Goal: Download file/media

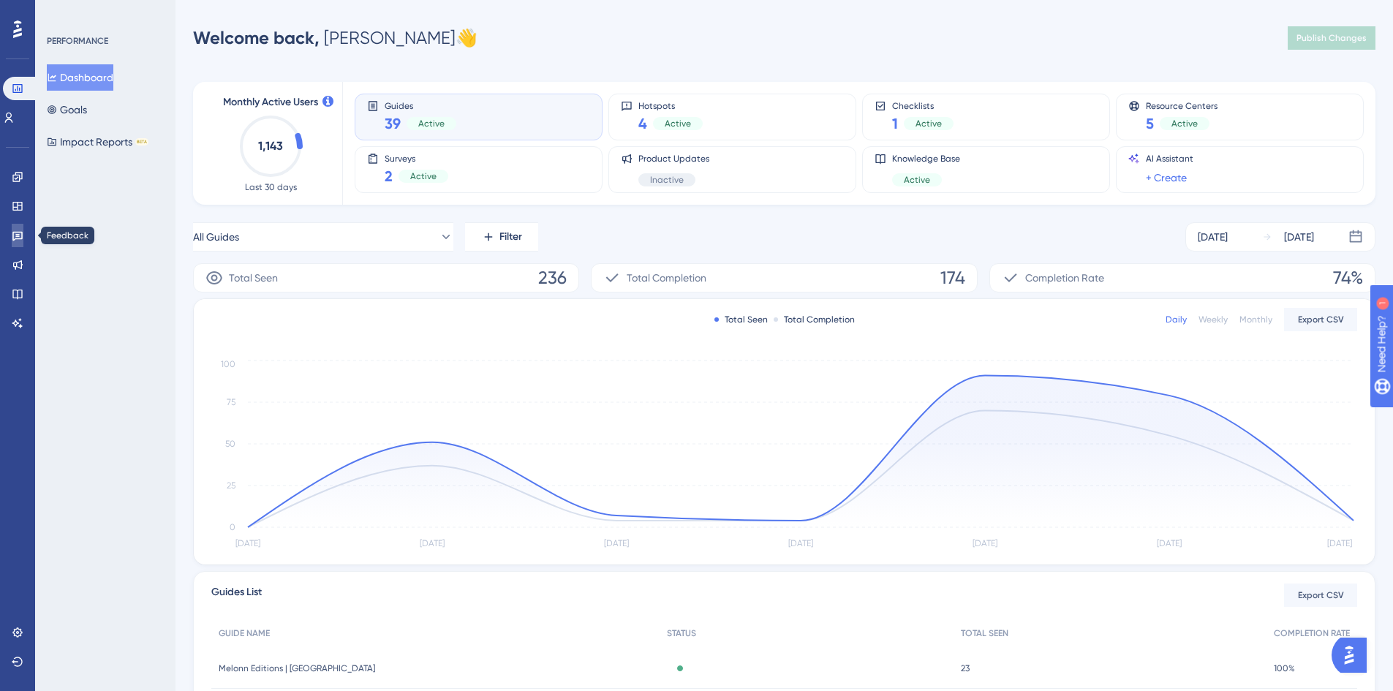
click at [18, 241] on link at bounding box center [18, 235] width 12 height 23
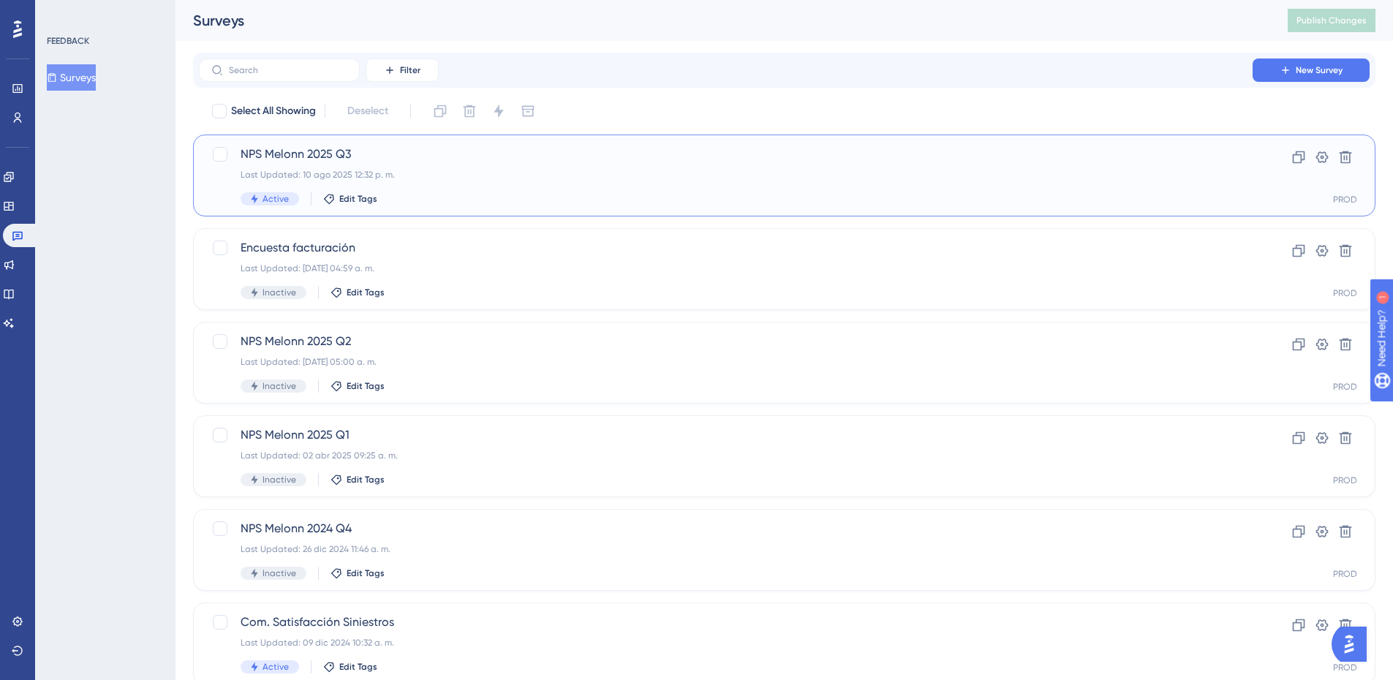
click at [429, 154] on span "NPS Melonn 2025 Q3" at bounding box center [726, 155] width 971 height 18
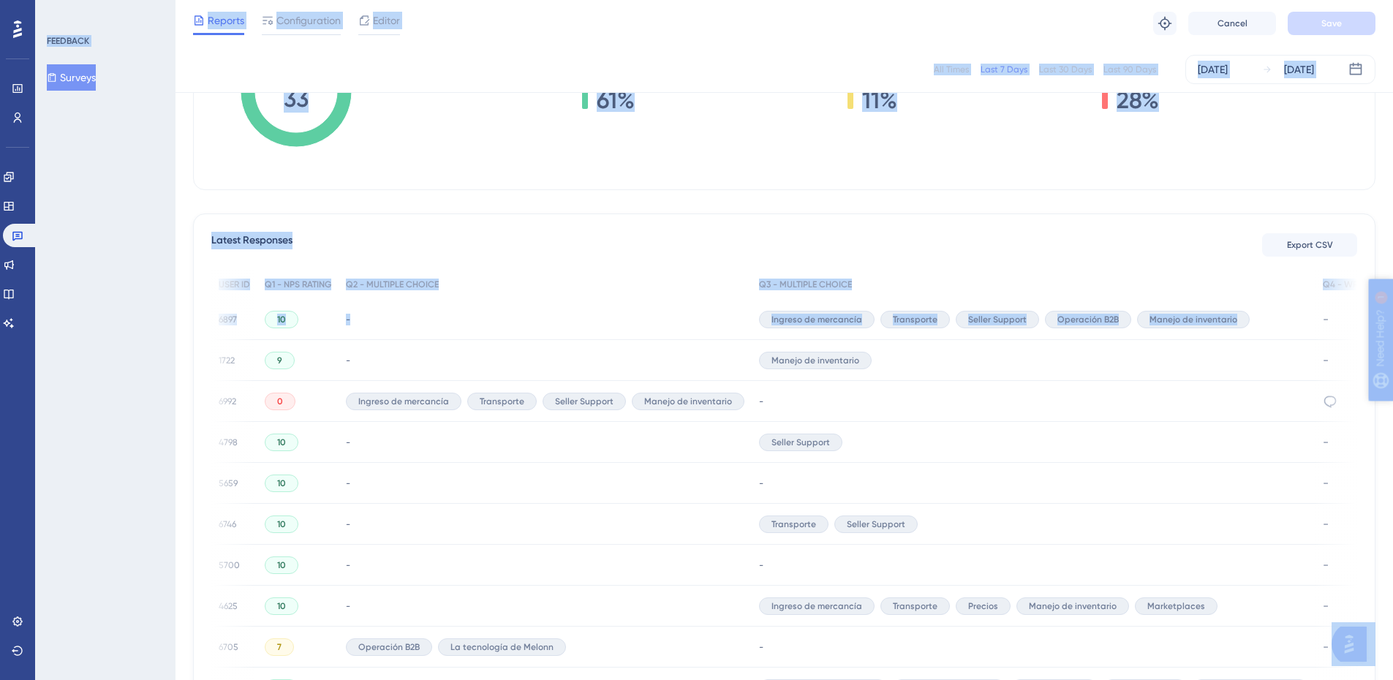
scroll to position [0, 193]
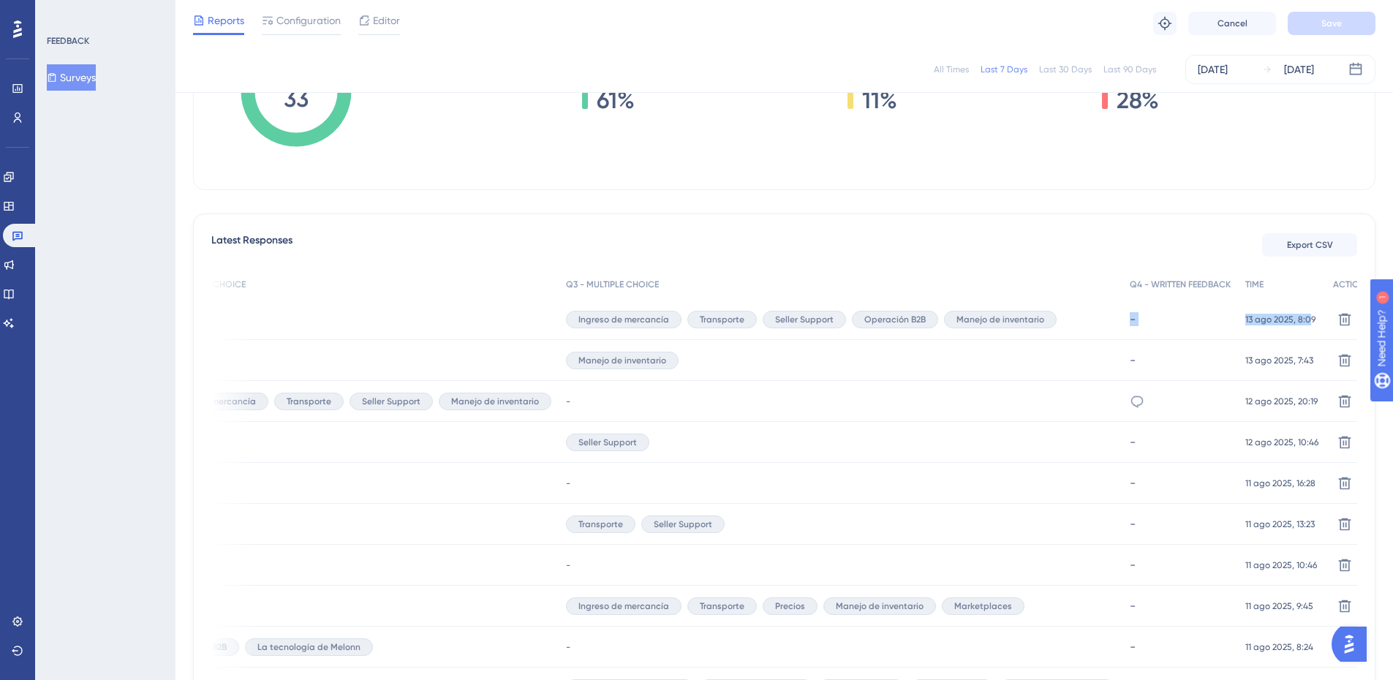
drag, startPoint x: 1269, startPoint y: 320, endPoint x: 1282, endPoint y: 328, distance: 15.8
click at [0, 0] on div "6897 6897 10 - Ingreso de mercancía Transporte Seller Support Operación B2B Man…" at bounding box center [0, 0] width 0 height 0
click at [1178, 222] on div "Latest Responses Export CSV USER ID Q1 - NPS RATING Q2 - MULTIPLE CHOICE Q3 - M…" at bounding box center [784, 643] width 1183 height 859
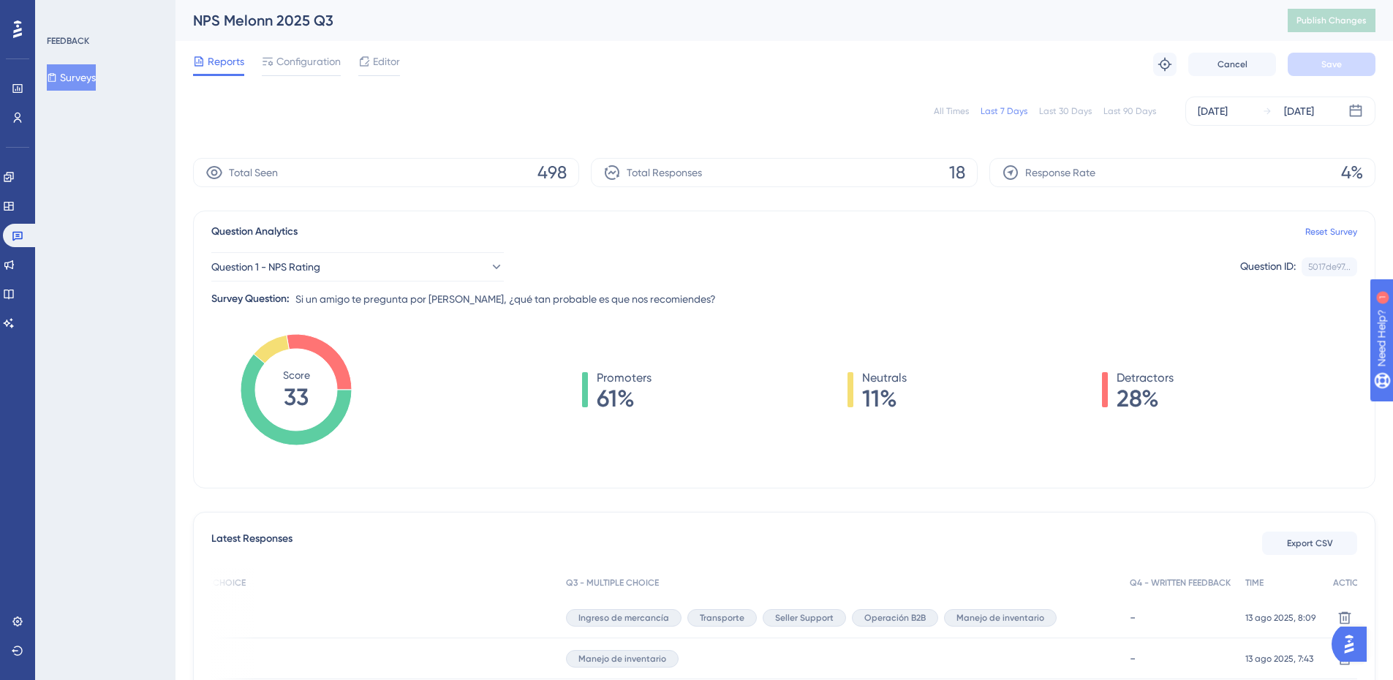
scroll to position [73, 11]
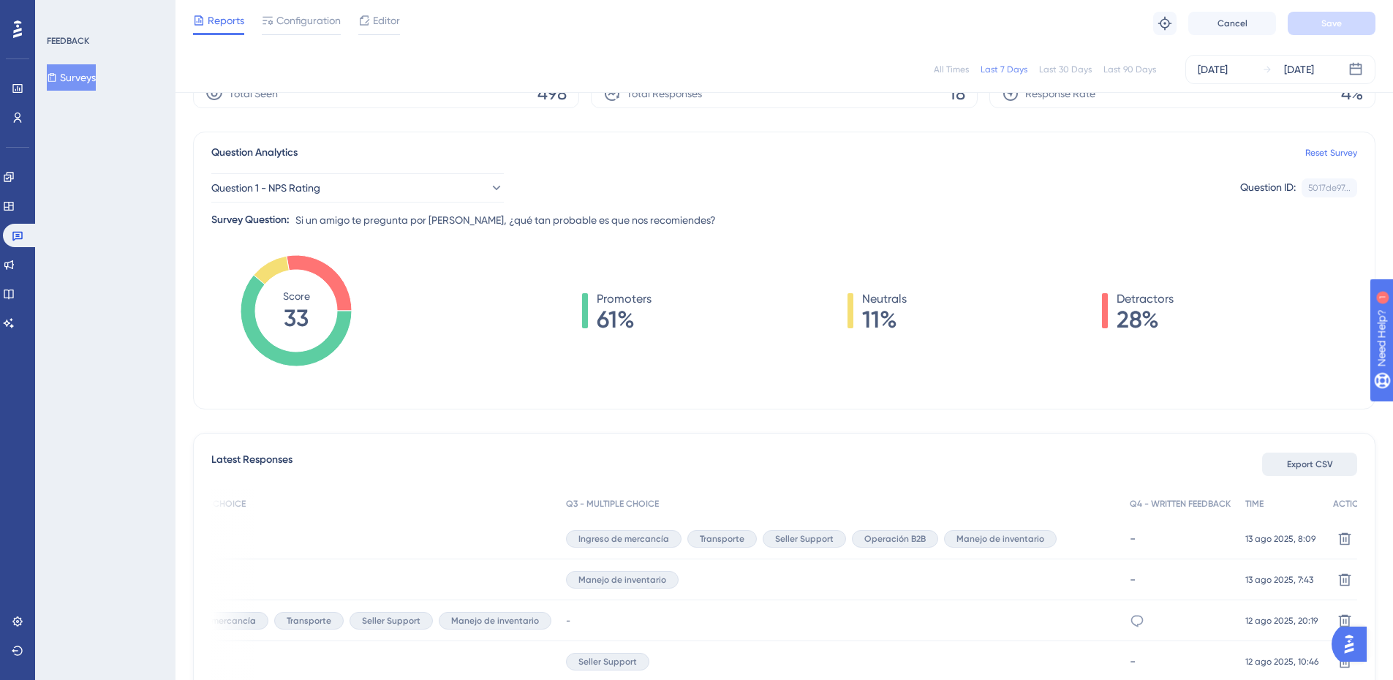
click at [1299, 463] on span "Export CSV" at bounding box center [1310, 465] width 46 height 12
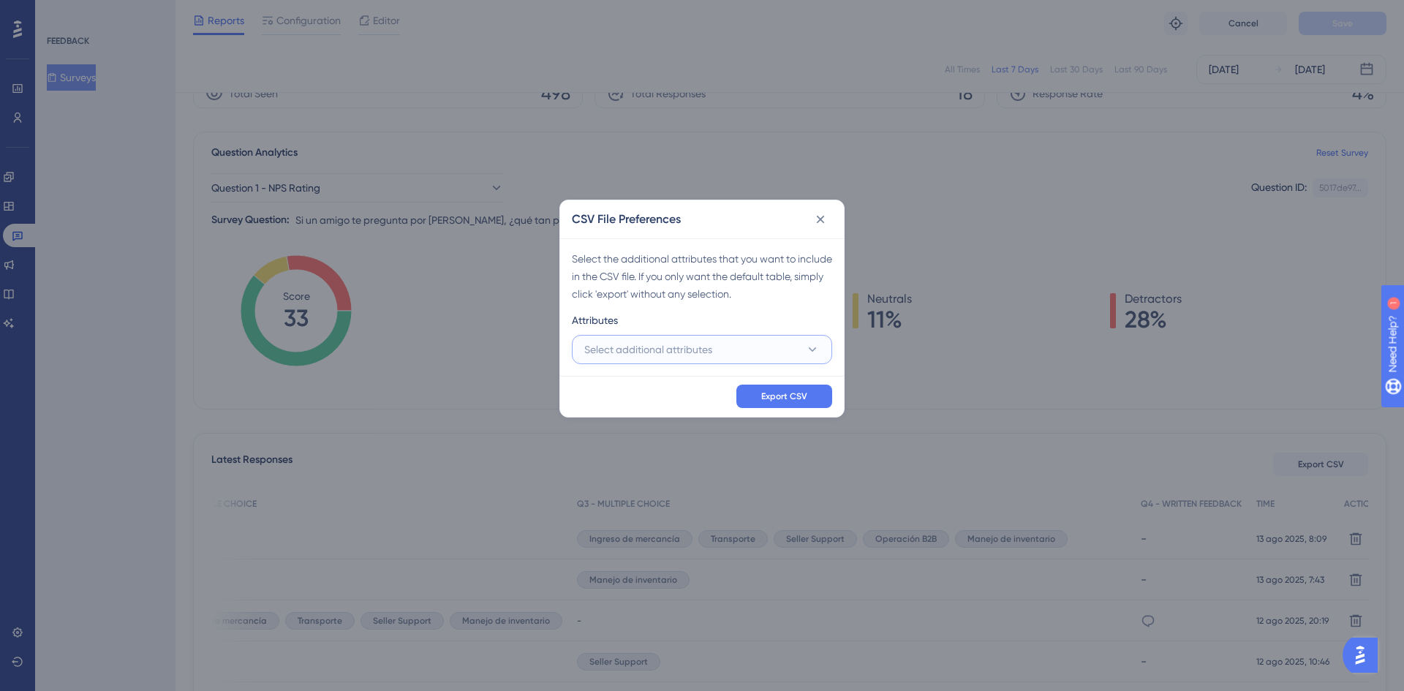
click at [685, 342] on span "Select additional attributes" at bounding box center [648, 350] width 128 height 18
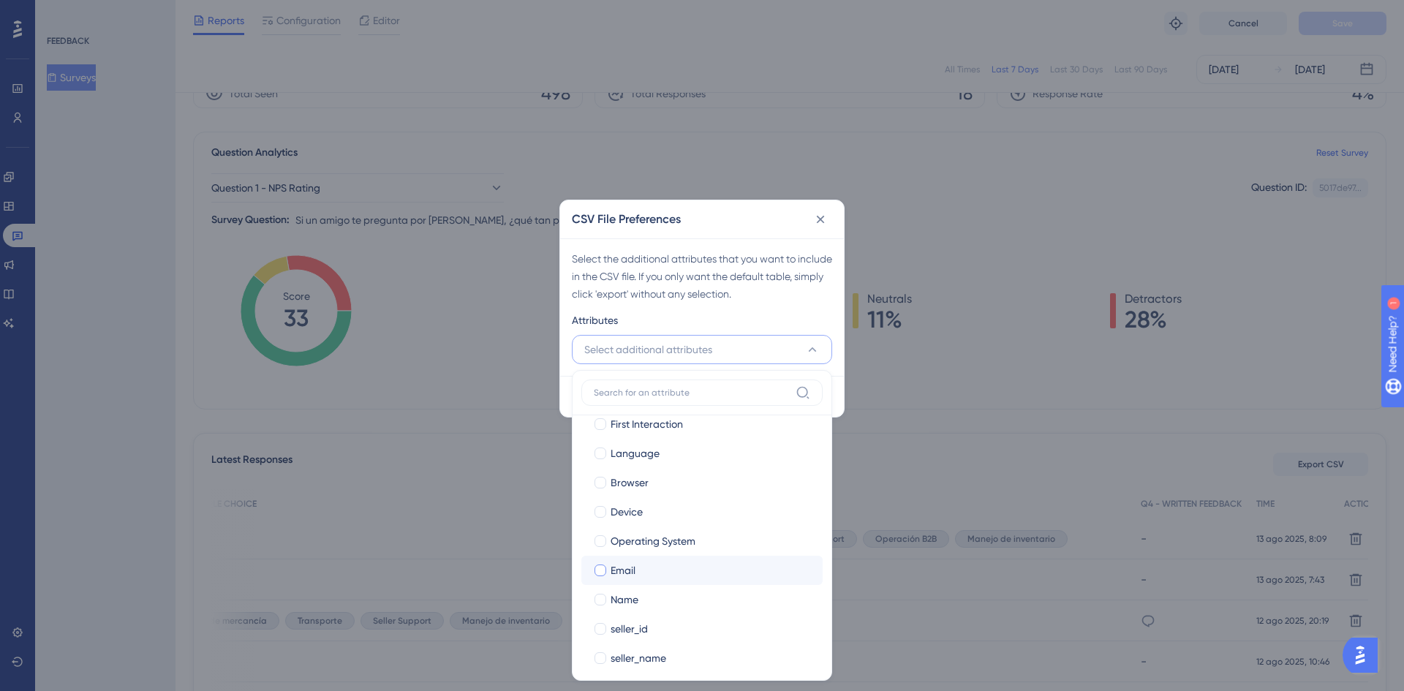
click at [635, 576] on span "Email" at bounding box center [623, 571] width 25 height 18
checkbox input "true"
click at [638, 597] on span "Name" at bounding box center [625, 600] width 28 height 18
checkbox input "true"
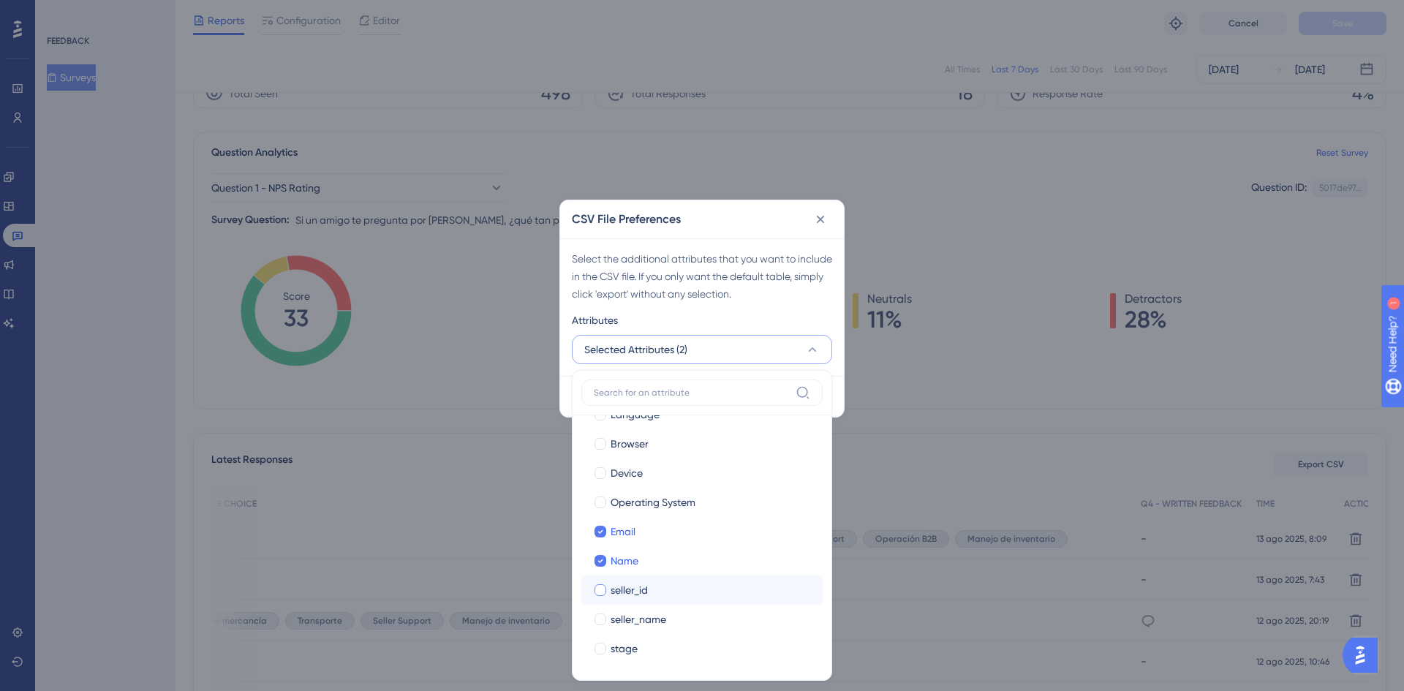
click at [640, 593] on span "seller_id" at bounding box center [629, 590] width 37 height 18
checkbox input "true"
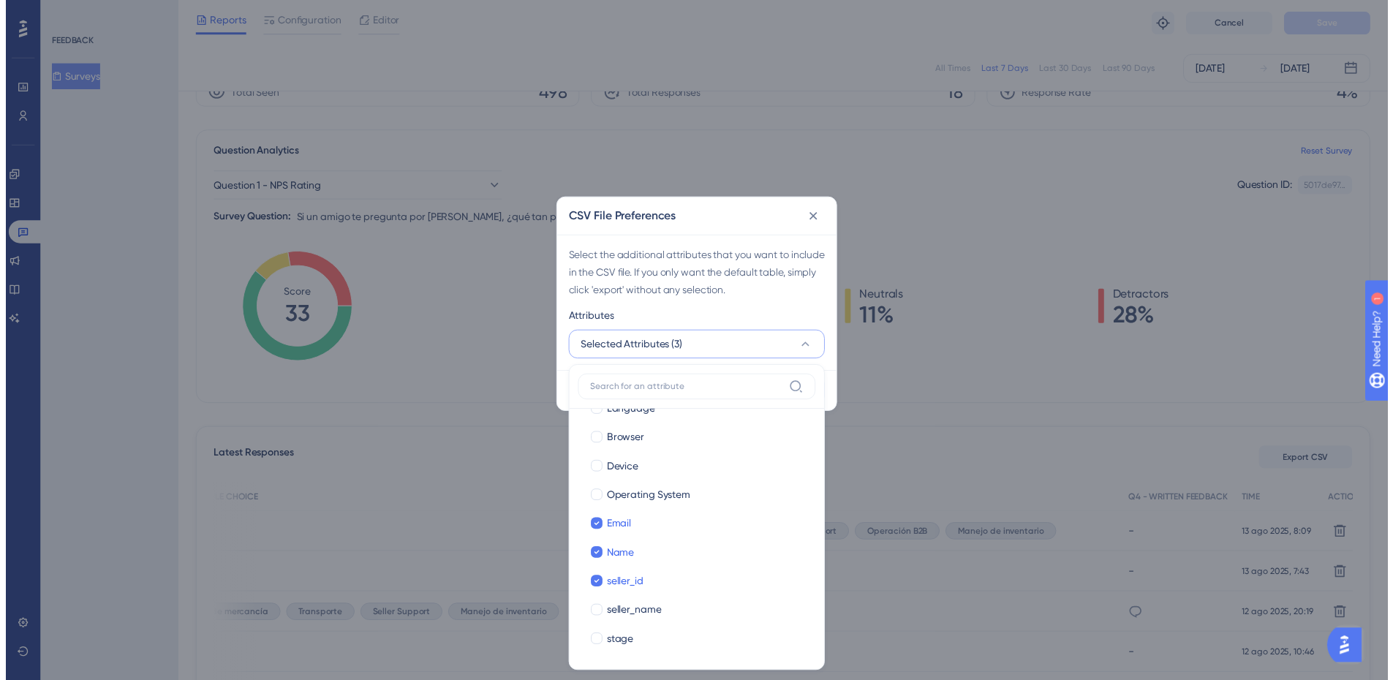
scroll to position [0, 0]
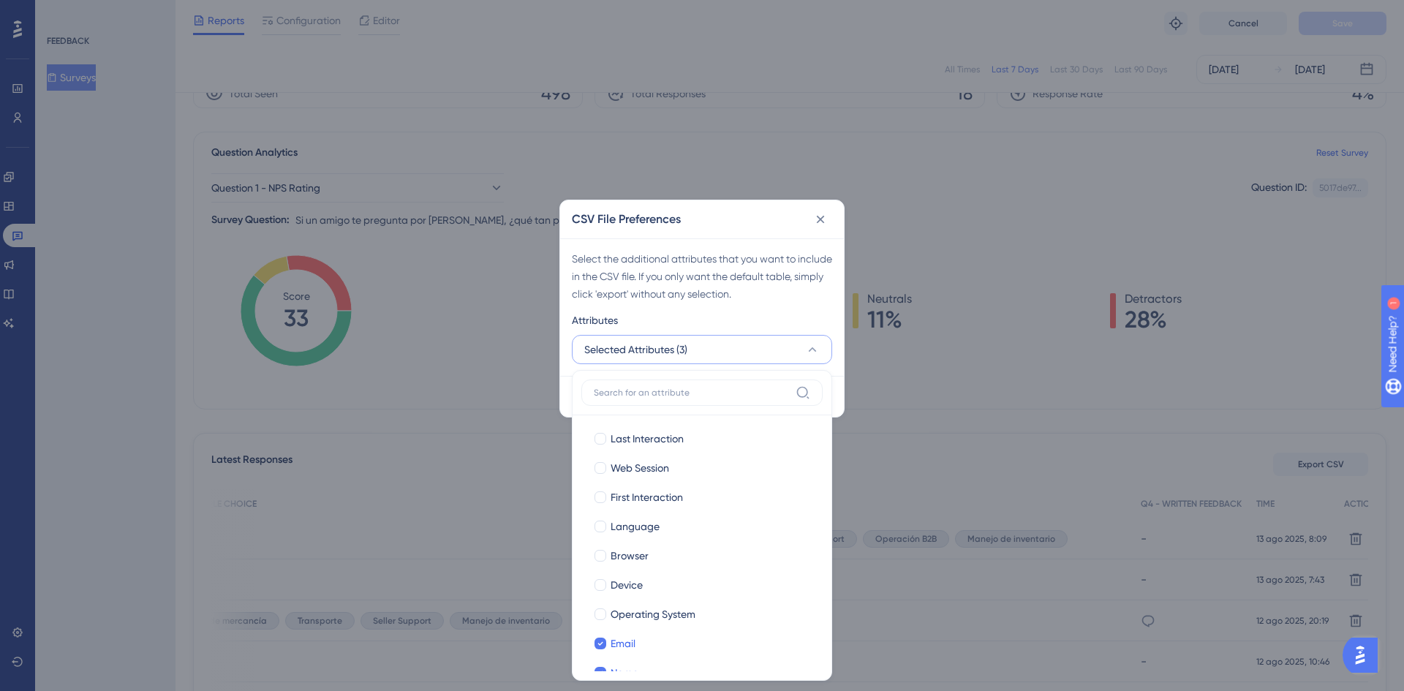
click at [713, 210] on div "CSV File Preferences" at bounding box center [702, 219] width 284 height 38
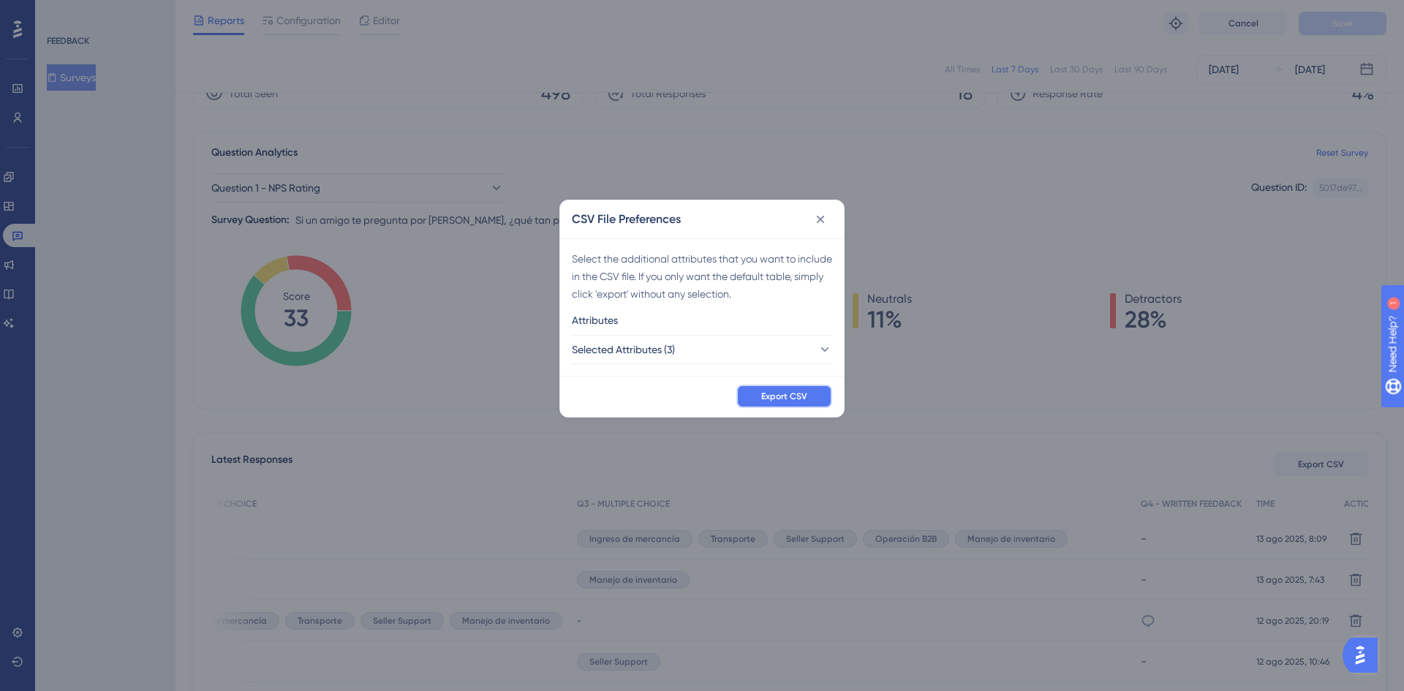
click at [742, 397] on button "Export CSV" at bounding box center [785, 396] width 96 height 23
